Goal: Task Accomplishment & Management: Manage account settings

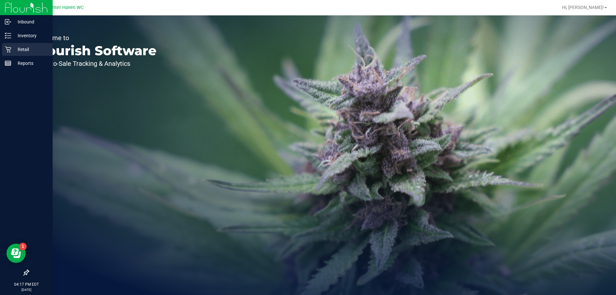
click at [14, 51] on p "Retail" at bounding box center [30, 50] width 39 height 8
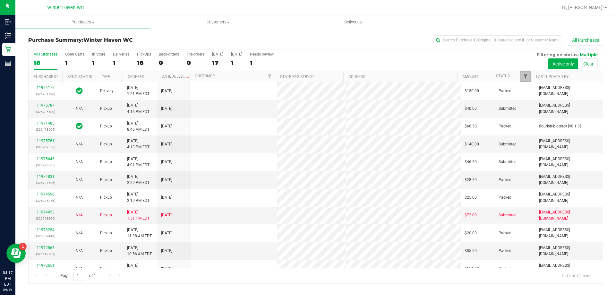
click at [525, 75] on span "Filter" at bounding box center [525, 76] width 5 height 5
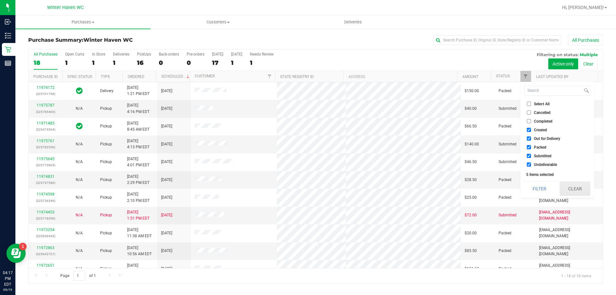
click at [566, 184] on button "Clear" at bounding box center [575, 189] width 31 height 14
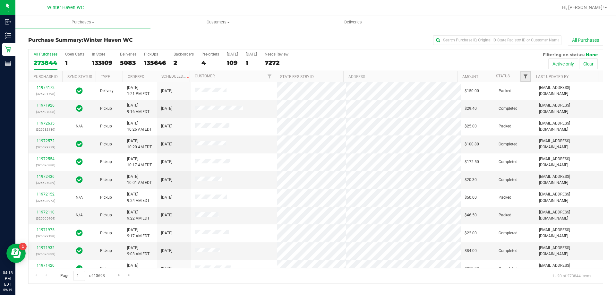
click at [525, 76] on span "Filter" at bounding box center [525, 76] width 5 height 5
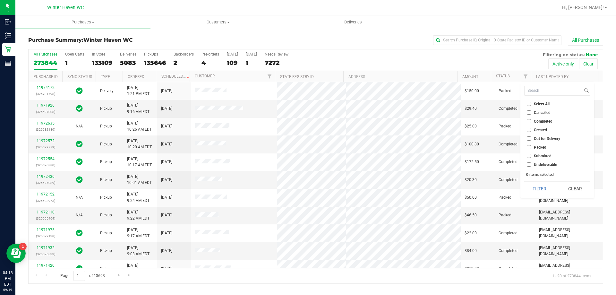
drag, startPoint x: 527, startPoint y: 156, endPoint x: 533, endPoint y: 161, distance: 8.2
click at [527, 157] on input "Submitted" at bounding box center [529, 156] width 4 height 4
checkbox input "true"
click at [540, 182] on button "Filter" at bounding box center [539, 189] width 31 height 14
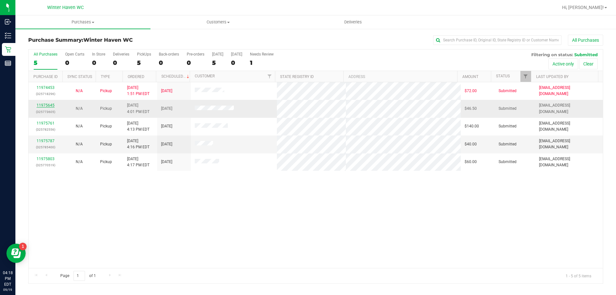
click at [48, 107] on link "11975645" at bounding box center [46, 105] width 18 height 4
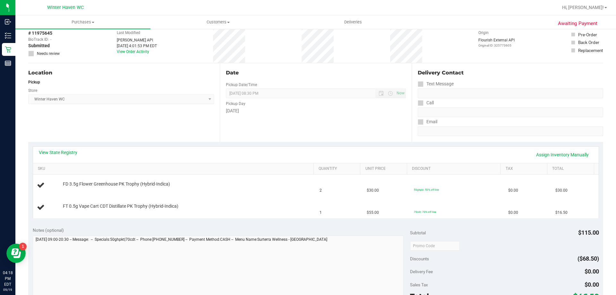
scroll to position [96, 0]
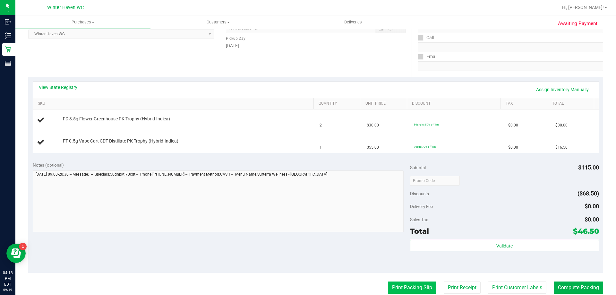
click at [416, 284] on button "Print Packing Slip" at bounding box center [412, 287] width 48 height 12
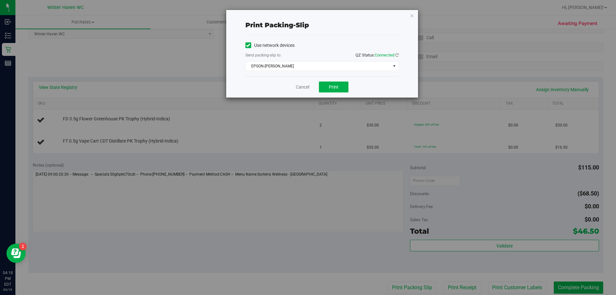
click at [321, 73] on div "Use network devices Send packing-slip to: QZ Status: Connected EPSON-JAMES BUCH…" at bounding box center [321, 55] width 153 height 41
click at [320, 68] on span "EPSON-JAMES BUCHANAN" at bounding box center [318, 66] width 145 height 9
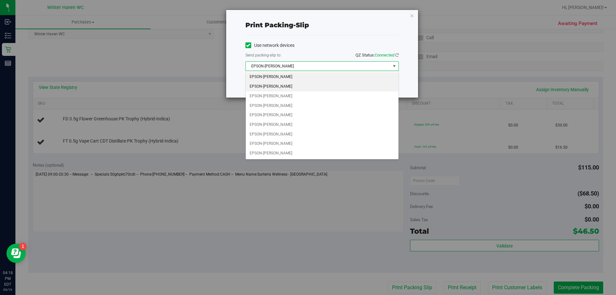
click at [289, 89] on li "EPSON-JAMES-BROWN" at bounding box center [322, 87] width 153 height 10
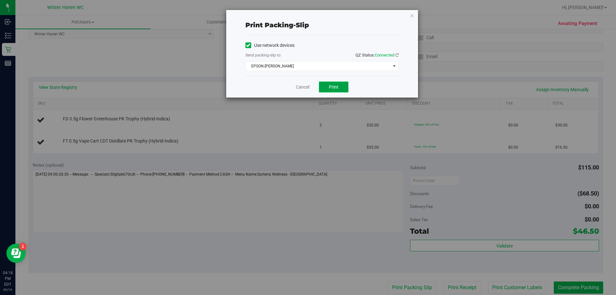
click at [340, 85] on button "Print" at bounding box center [334, 86] width 30 height 11
click at [304, 90] on div "Cancel Print" at bounding box center [321, 86] width 153 height 21
click at [310, 82] on div "Cancel Print" at bounding box center [321, 86] width 153 height 21
click at [309, 85] on link "Cancel" at bounding box center [302, 87] width 13 height 7
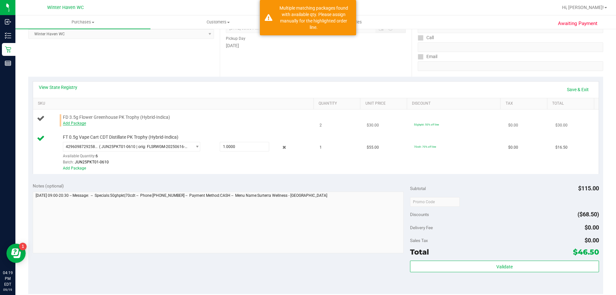
click at [77, 124] on link "Add Package" at bounding box center [74, 123] width 23 height 4
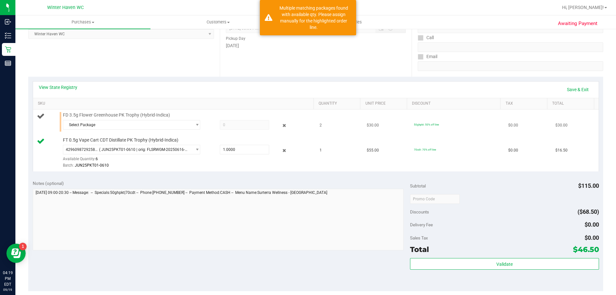
click at [246, 127] on span at bounding box center [244, 125] width 49 height 10
click at [172, 129] on span "Select Package" at bounding box center [131, 125] width 137 height 10
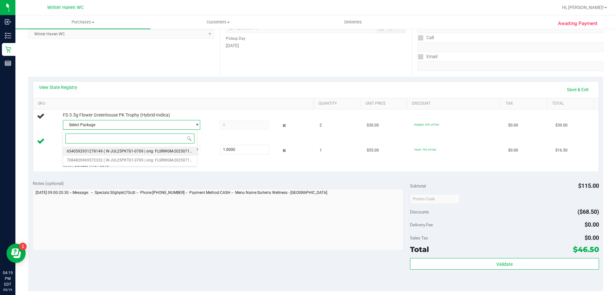
click at [167, 151] on span "( W-JUL25PKT01-0709 | orig: FLSRWGM-20250717-093 )" at bounding box center [153, 151] width 98 height 4
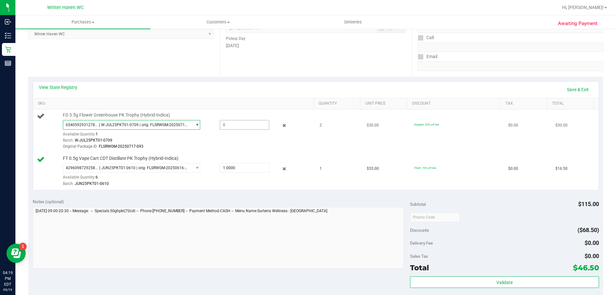
click at [254, 127] on span at bounding box center [244, 125] width 49 height 10
type input "1"
type input "1.0000"
click at [242, 134] on div "6540592931278149 ( W-JUL25PKT01-0709 | orig: FLSRWGM-20250717-093 ) 65405929312…" at bounding box center [187, 135] width 248 height 30
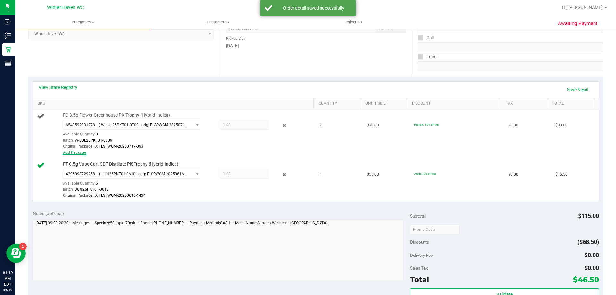
click at [83, 153] on link "Add Package" at bounding box center [74, 152] width 23 height 4
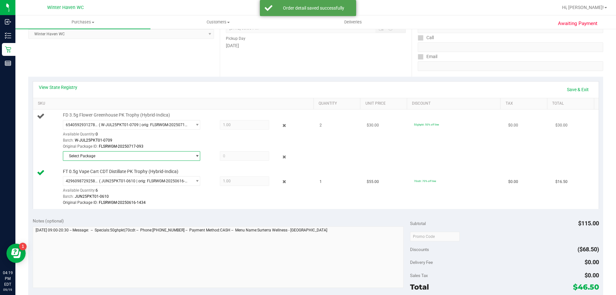
click at [110, 157] on span "Select Package" at bounding box center [127, 155] width 129 height 9
click at [118, 180] on span "( W-JUL25PKT01-0709 | orig: FLSRWGM-20250717-079 )" at bounding box center [153, 182] width 98 height 4
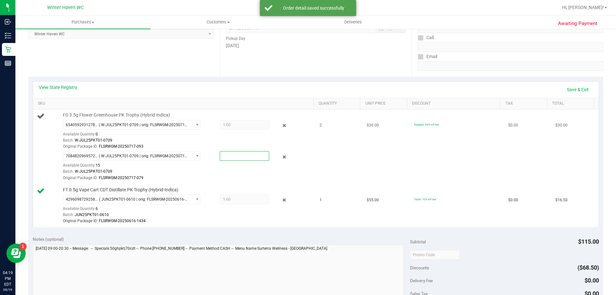
click at [237, 156] on span at bounding box center [244, 156] width 49 height 10
type input "1"
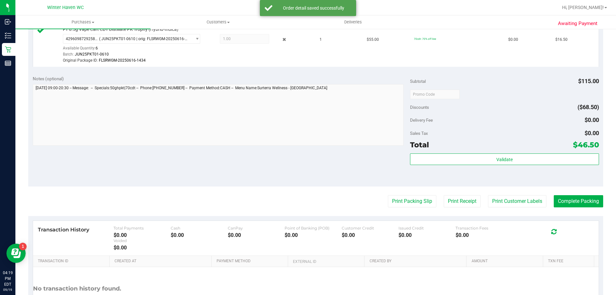
click at [471, 165] on div "Validate" at bounding box center [504, 159] width 189 height 12
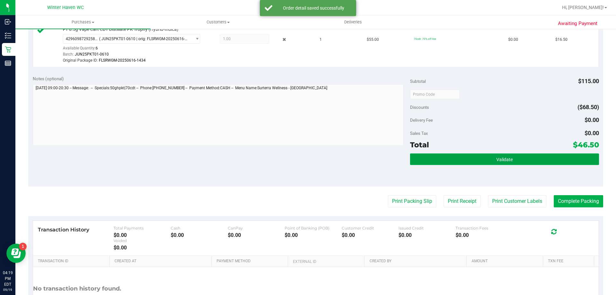
click at [474, 160] on button "Validate" at bounding box center [504, 159] width 189 height 12
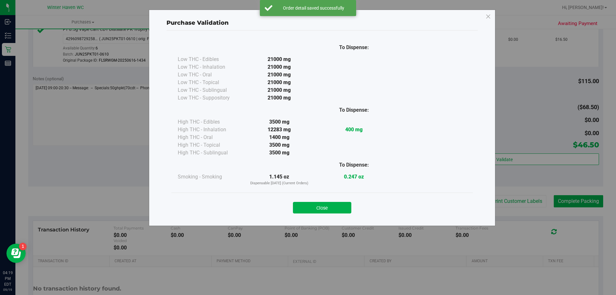
click at [347, 200] on div "Close" at bounding box center [322, 206] width 292 height 16
click at [342, 205] on button "Close" at bounding box center [322, 208] width 58 height 12
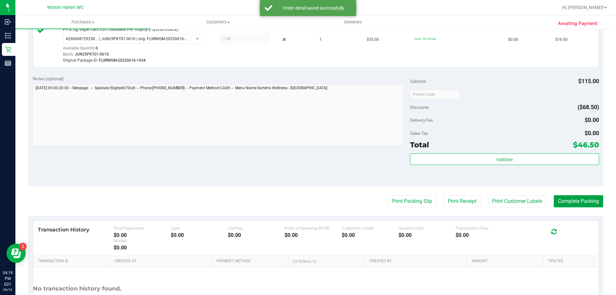
click at [587, 196] on button "Complete Packing" at bounding box center [578, 201] width 49 height 12
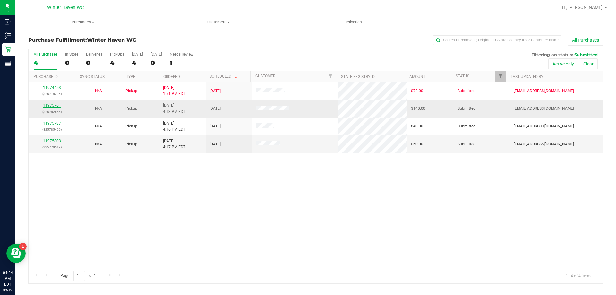
click at [55, 104] on link "11975761" at bounding box center [52, 105] width 18 height 4
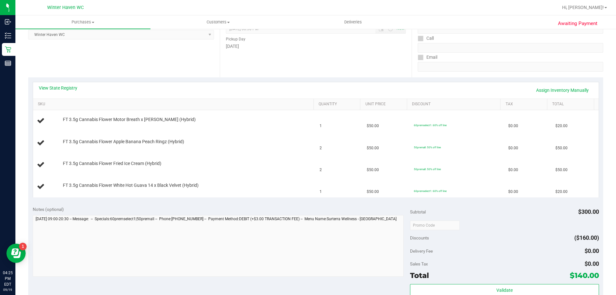
scroll to position [225, 0]
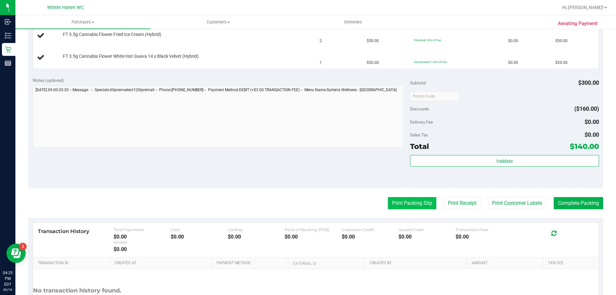
click at [422, 202] on button "Print Packing Slip" at bounding box center [412, 203] width 48 height 12
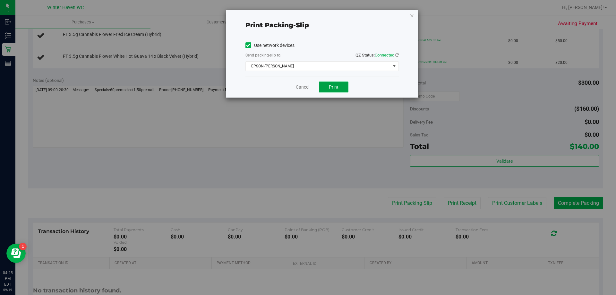
click at [327, 87] on button "Print" at bounding box center [334, 86] width 30 height 11
click at [412, 14] on icon "button" at bounding box center [412, 16] width 4 height 8
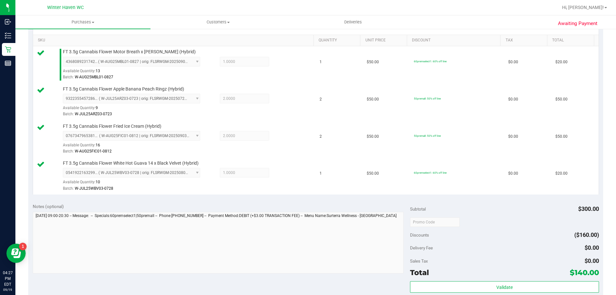
scroll to position [257, 0]
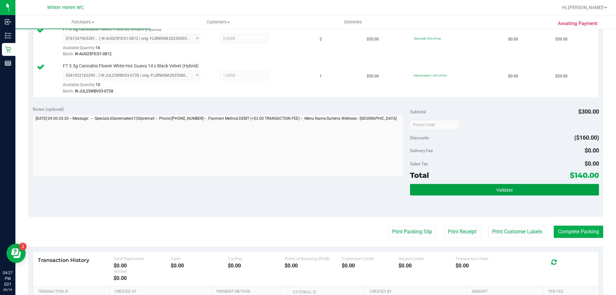
click at [527, 194] on button "Validate" at bounding box center [504, 190] width 189 height 12
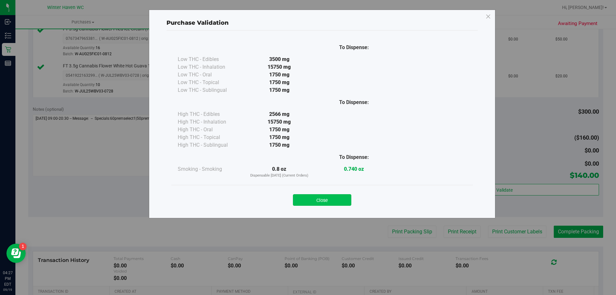
click at [347, 200] on button "Close" at bounding box center [322, 200] width 58 height 12
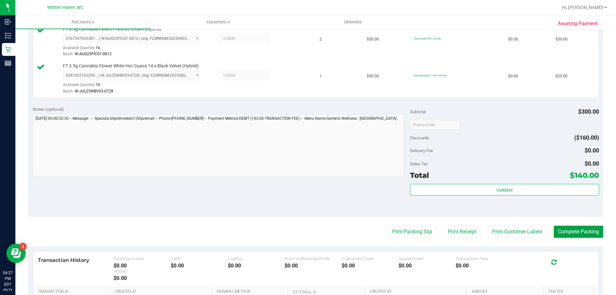
click at [583, 234] on button "Complete Packing" at bounding box center [578, 232] width 49 height 12
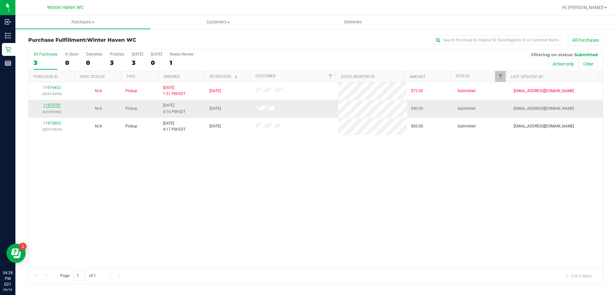
click at [59, 104] on link "11975787" at bounding box center [52, 105] width 18 height 4
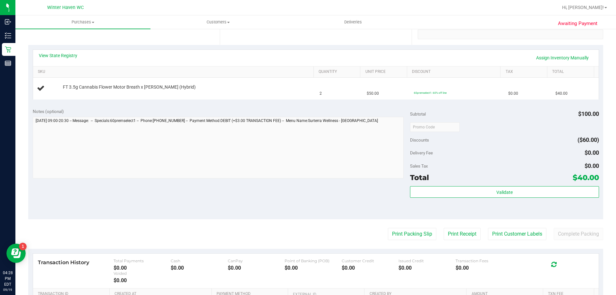
scroll to position [128, 0]
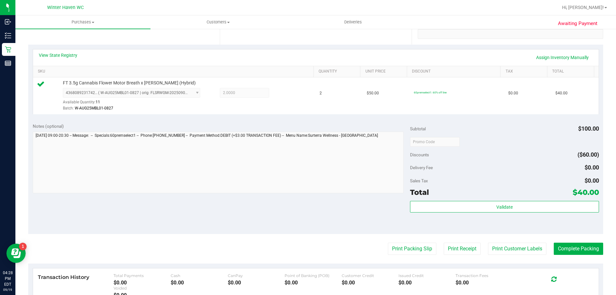
click at [472, 215] on div "Validate" at bounding box center [504, 215] width 189 height 29
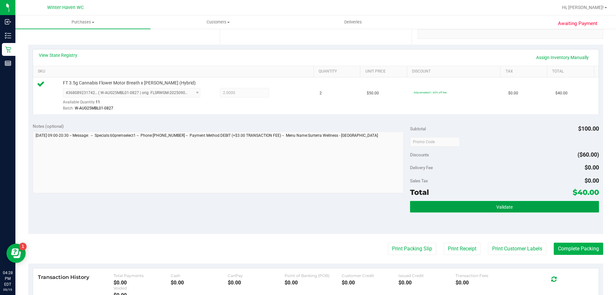
click at [484, 212] on button "Validate" at bounding box center [504, 207] width 189 height 12
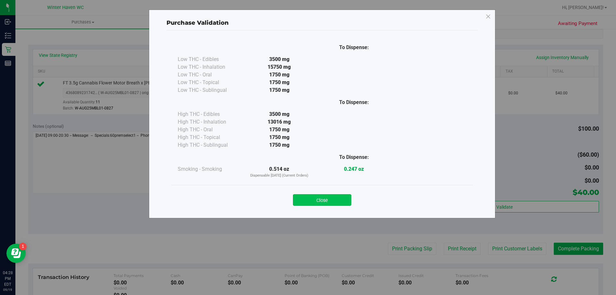
click at [337, 203] on button "Close" at bounding box center [322, 200] width 58 height 12
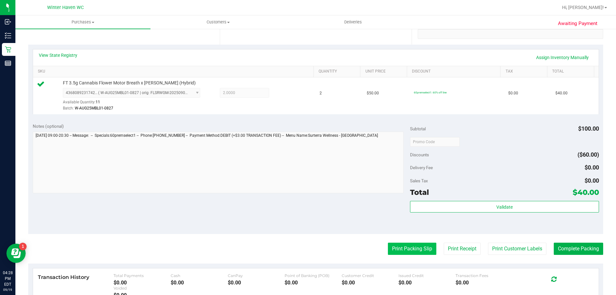
click at [419, 248] on button "Print Packing Slip" at bounding box center [412, 249] width 48 height 12
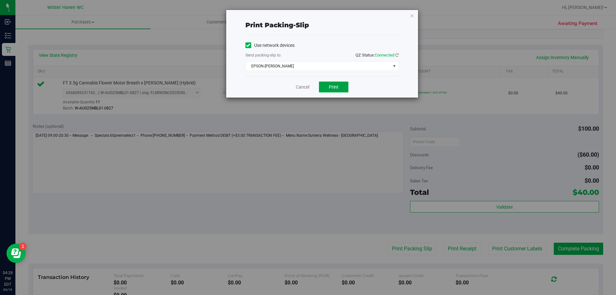
click at [344, 84] on button "Print" at bounding box center [334, 86] width 30 height 11
click at [308, 84] on link "Cancel" at bounding box center [302, 87] width 13 height 7
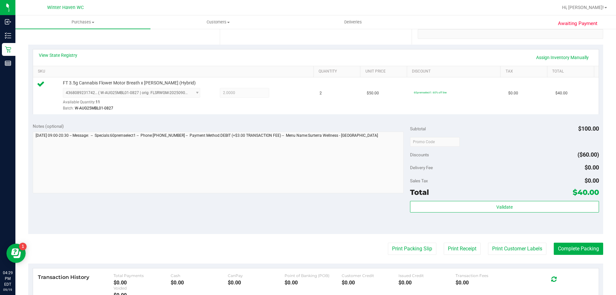
click at [550, 213] on div "Validate" at bounding box center [504, 215] width 189 height 29
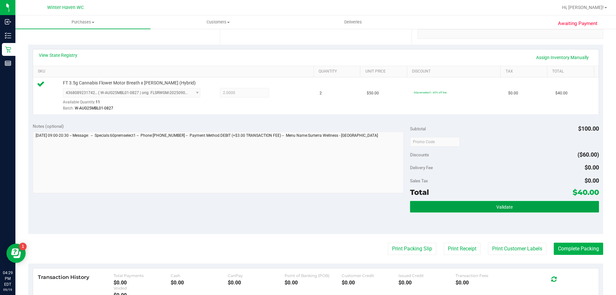
click at [556, 204] on button "Validate" at bounding box center [504, 207] width 189 height 12
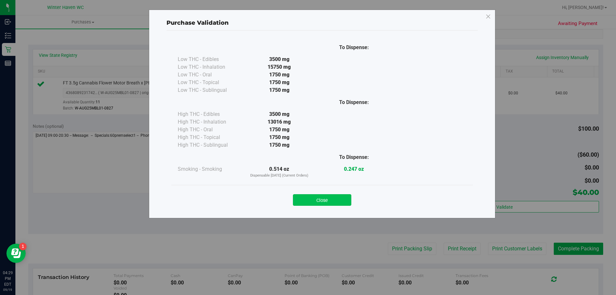
click at [309, 201] on button "Close" at bounding box center [322, 200] width 58 height 12
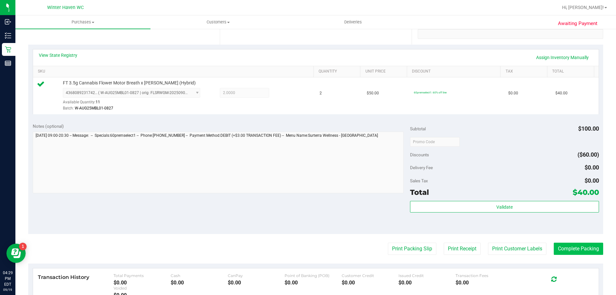
drag, startPoint x: 564, startPoint y: 256, endPoint x: 563, endPoint y: 250, distance: 5.8
click at [563, 251] on purchase-details "Back Edit Purchase Cancel Purchase View Profile # 11975787 BioTrack ID: - Submi…" at bounding box center [315, 144] width 575 height 477
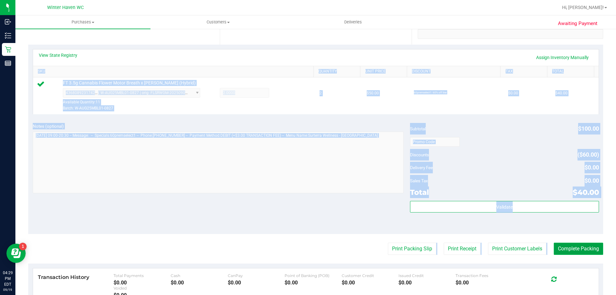
click at [563, 249] on button "Complete Packing" at bounding box center [578, 249] width 49 height 12
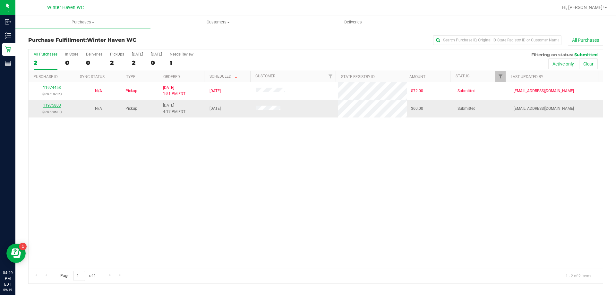
click at [55, 104] on link "11975803" at bounding box center [52, 105] width 18 height 4
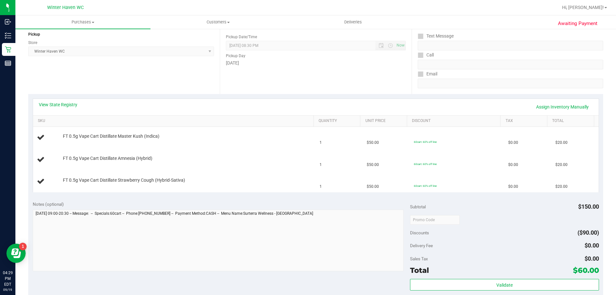
scroll to position [160, 0]
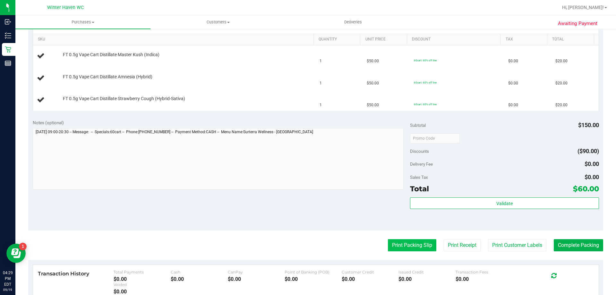
click at [408, 242] on button "Print Packing Slip" at bounding box center [412, 245] width 48 height 12
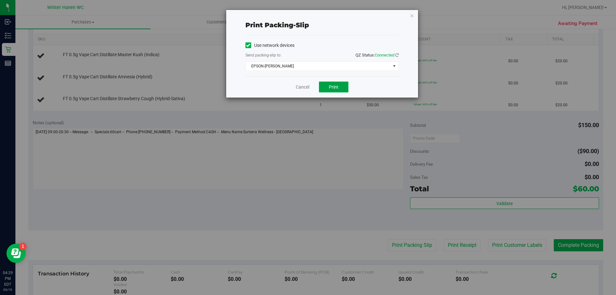
click at [332, 85] on span "Print" at bounding box center [334, 86] width 10 height 5
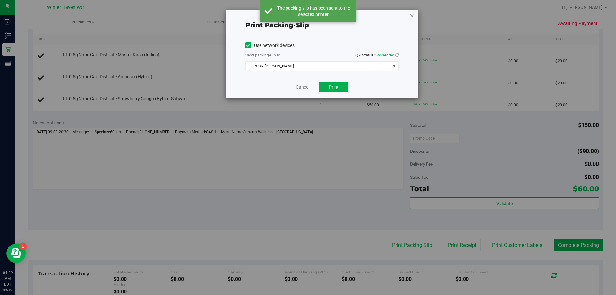
click at [412, 15] on icon "button" at bounding box center [412, 16] width 4 height 8
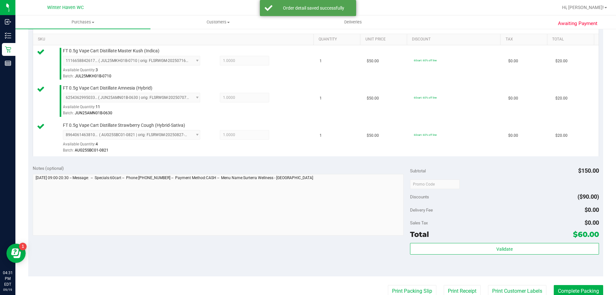
click at [479, 242] on div "Subtotal $150.00 Discounts ($90.00) Delivery Fee $0.00 Sales Tax $0.00 Total $6…" at bounding box center [504, 218] width 189 height 107
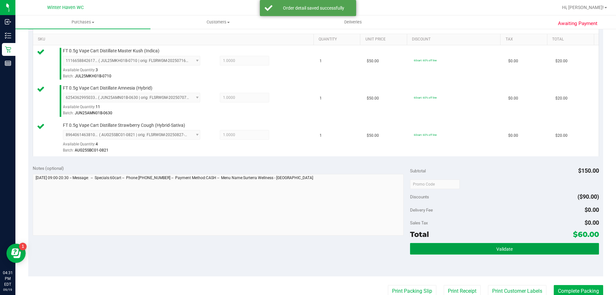
click at [480, 247] on button "Validate" at bounding box center [504, 249] width 189 height 12
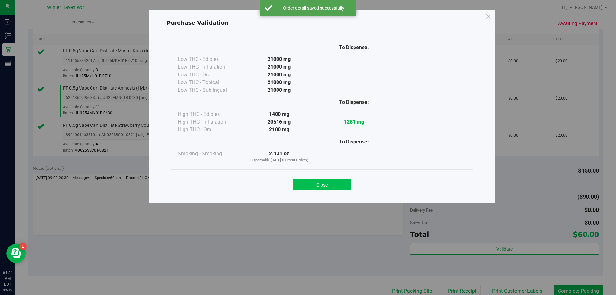
click at [325, 182] on button "Close" at bounding box center [322, 185] width 58 height 12
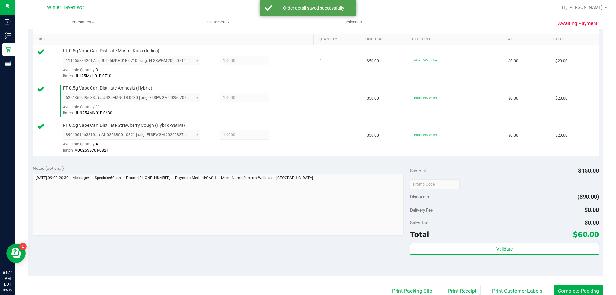
scroll to position [289, 0]
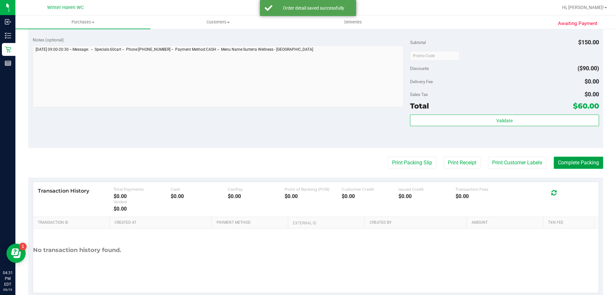
click at [561, 157] on button "Complete Packing" at bounding box center [578, 163] width 49 height 12
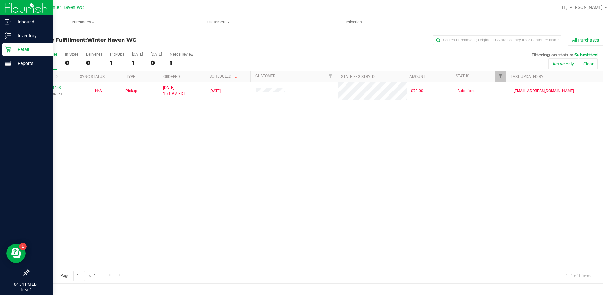
click at [13, 48] on p "Retail" at bounding box center [30, 50] width 39 height 8
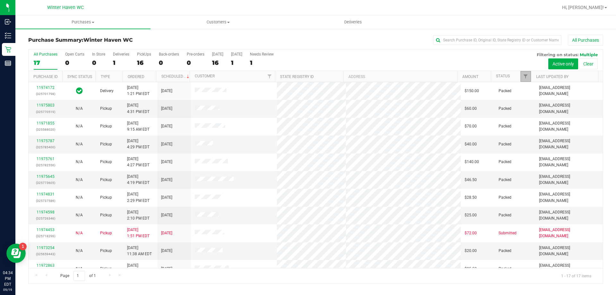
click at [528, 79] on link "Filter" at bounding box center [525, 76] width 11 height 11
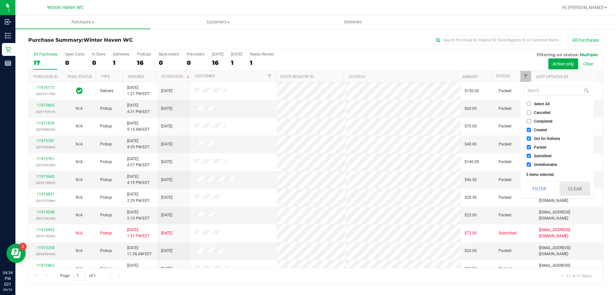
click at [577, 184] on button "Clear" at bounding box center [575, 189] width 31 height 14
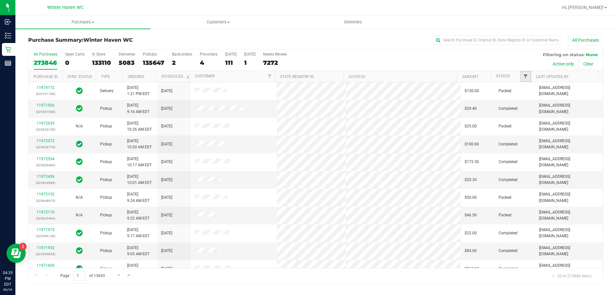
click at [527, 76] on span "Filter" at bounding box center [525, 76] width 5 height 5
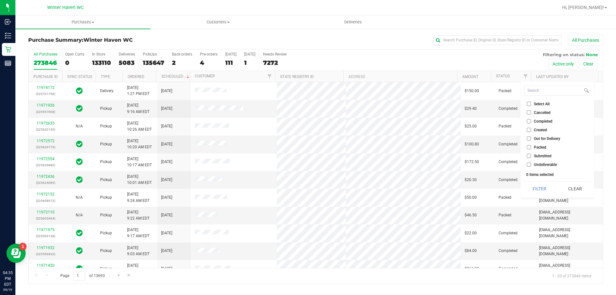
click at [528, 156] on input "Submitted" at bounding box center [529, 156] width 4 height 4
click at [533, 187] on button "Filter" at bounding box center [539, 189] width 31 height 14
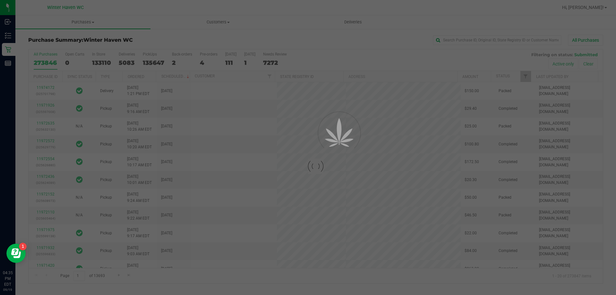
checkbox input "true"
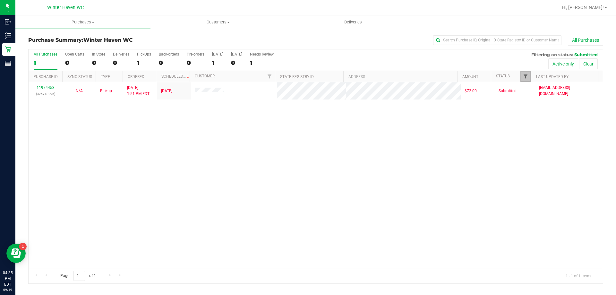
click at [526, 78] on span "Filter" at bounding box center [525, 76] width 5 height 5
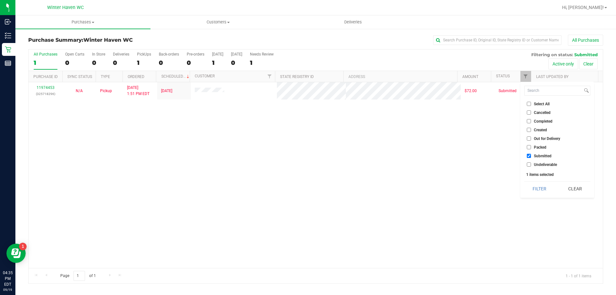
click at [161, 32] on div "Purchase Summary: Winter Haven WC All Purchases All Purchases 1 Open Carts 0 In…" at bounding box center [315, 159] width 601 height 262
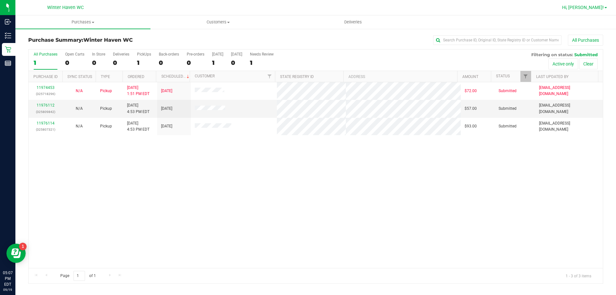
click at [602, 7] on span "Hi, [PERSON_NAME]!" at bounding box center [583, 7] width 42 height 5
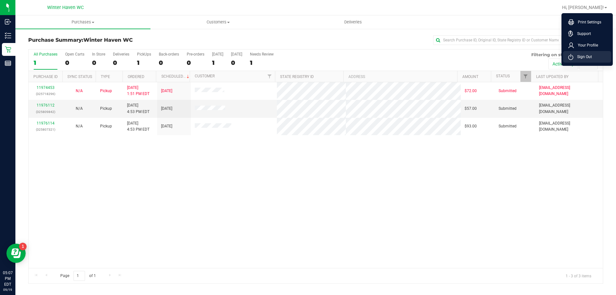
click at [585, 57] on span "Sign Out" at bounding box center [582, 57] width 19 height 6
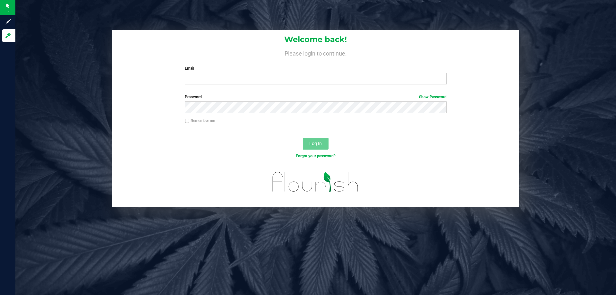
click at [219, 73] on div "Email Required Please format your email correctly." at bounding box center [315, 74] width 271 height 19
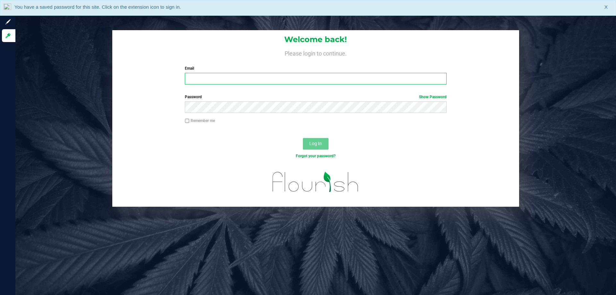
click at [213, 80] on input "Email" at bounding box center [315, 79] width 261 height 12
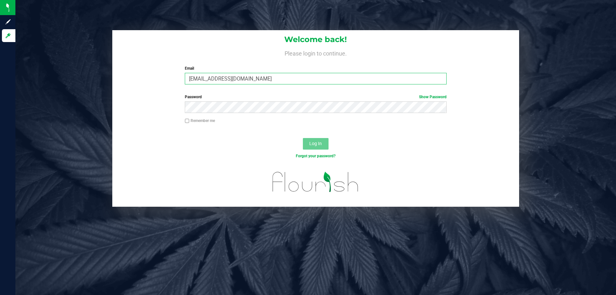
type input "[EMAIL_ADDRESS][DOMAIN_NAME]"
click at [321, 147] on button "Log In" at bounding box center [316, 144] width 26 height 12
